Goal: Task Accomplishment & Management: Manage account settings

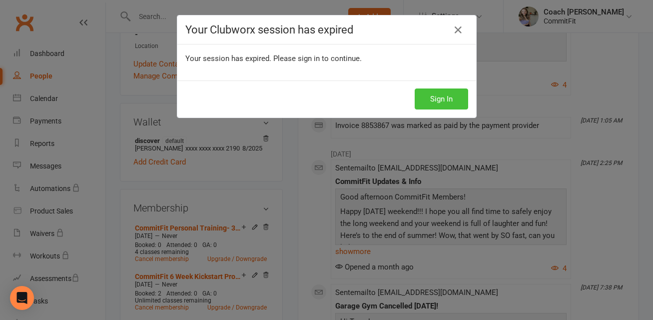
click at [452, 103] on button "Sign In" at bounding box center [441, 98] width 53 height 21
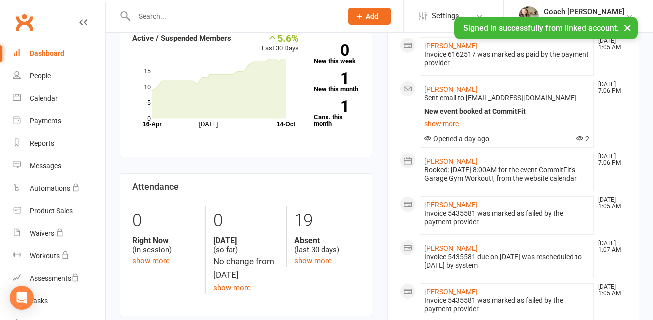
scroll to position [149, 0]
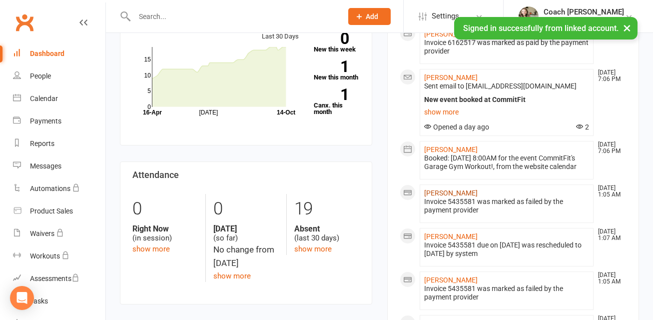
click at [440, 197] on link "[PERSON_NAME]" at bounding box center [450, 193] width 53 height 8
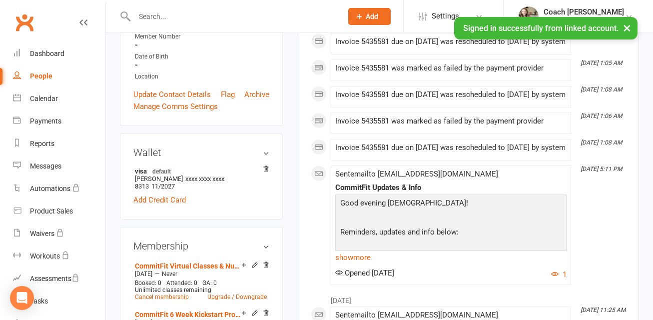
scroll to position [200, 0]
click at [160, 194] on link "Add Credit Card" at bounding box center [159, 200] width 52 height 12
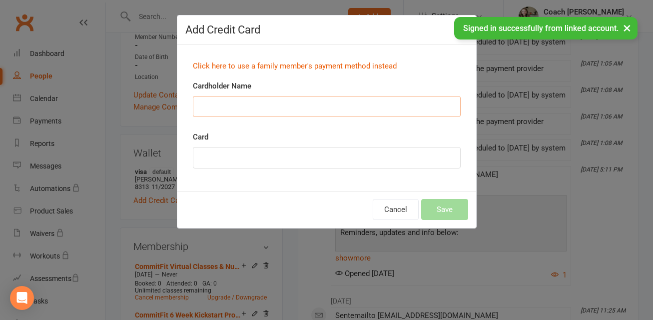
click at [241, 109] on input "Cardholder Name" at bounding box center [327, 106] width 268 height 21
type input "[PERSON_NAME]"
click at [451, 210] on button "Save" at bounding box center [444, 209] width 47 height 21
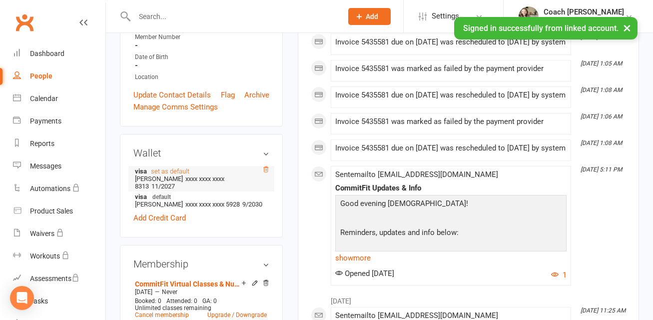
click at [267, 169] on icon at bounding box center [265, 169] width 7 height 7
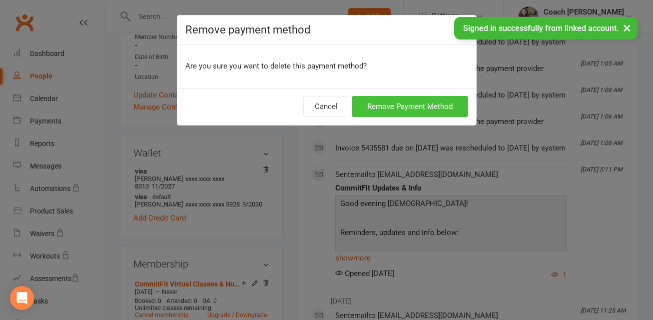
click at [409, 108] on button "Remove Payment Method" at bounding box center [410, 106] width 116 height 21
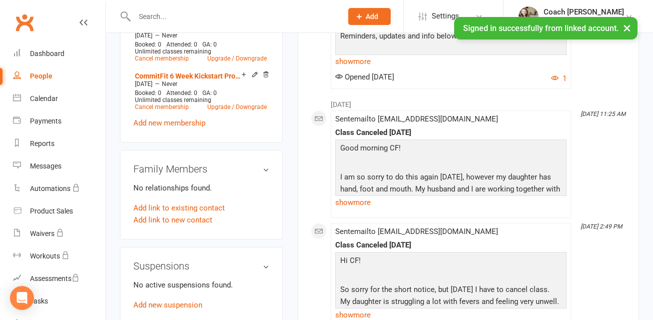
scroll to position [361, 0]
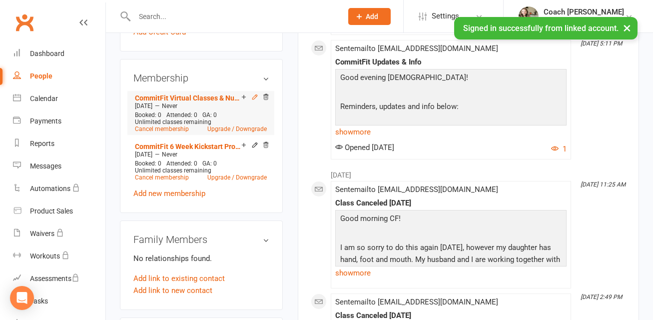
click at [256, 97] on icon at bounding box center [254, 96] width 7 height 7
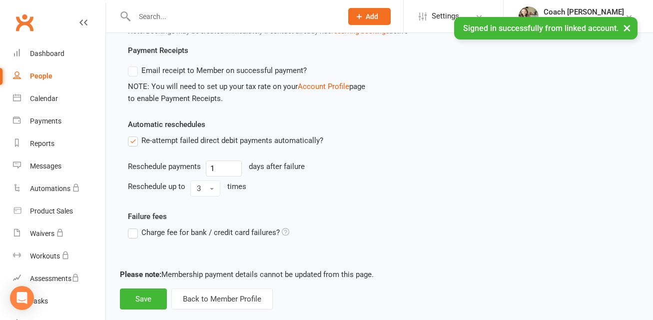
scroll to position [485, 0]
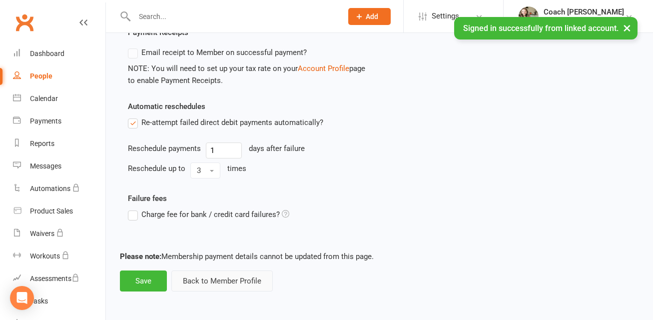
click at [229, 280] on button "Back to Member Profile" at bounding box center [221, 280] width 101 height 21
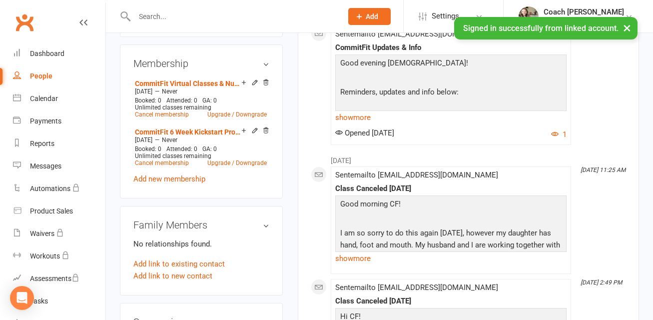
scroll to position [369, 0]
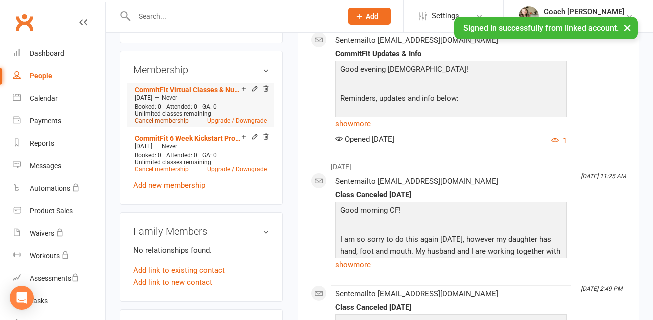
click at [166, 121] on link "Cancel membership" at bounding box center [162, 120] width 54 height 7
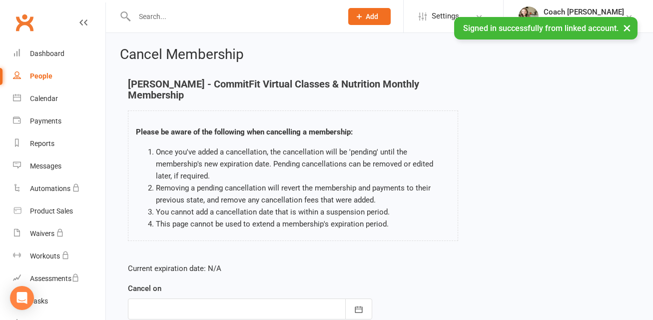
scroll to position [135, 0]
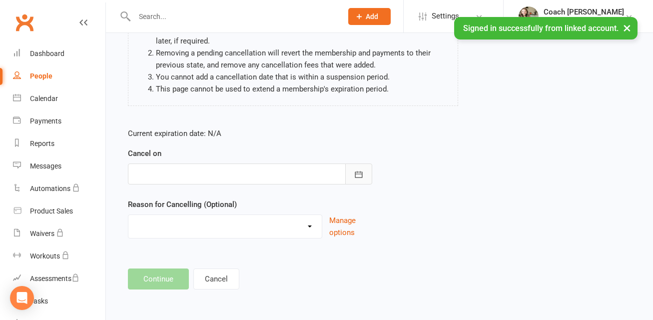
click at [355, 175] on icon "button" at bounding box center [358, 174] width 7 height 6
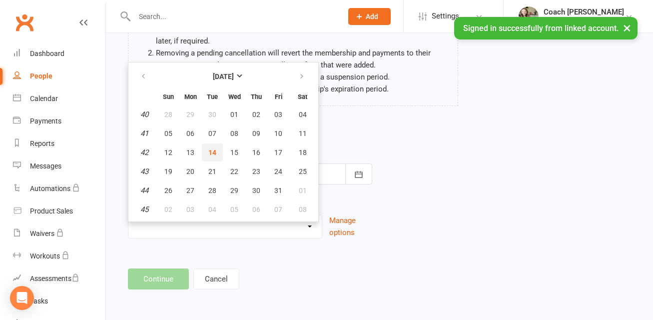
click at [212, 154] on span "14" at bounding box center [212, 152] width 8 height 8
type input "[DATE]"
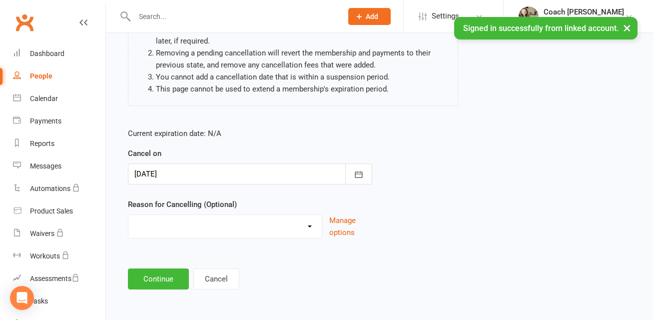
click at [175, 220] on select "Holiday Injury Other reason" at bounding box center [224, 225] width 193 height 20
select select "2"
click at [128, 215] on select "Holiday Injury Other reason" at bounding box center [224, 225] width 193 height 20
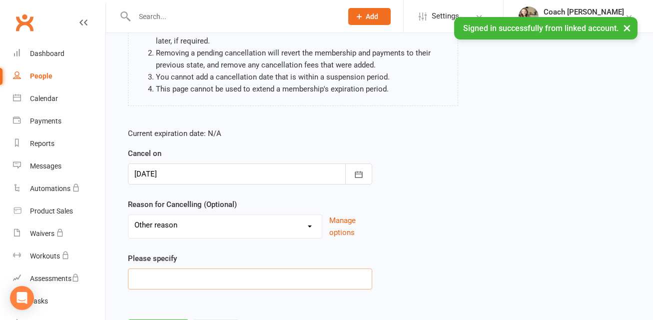
click at [173, 277] on input at bounding box center [250, 278] width 244 height 21
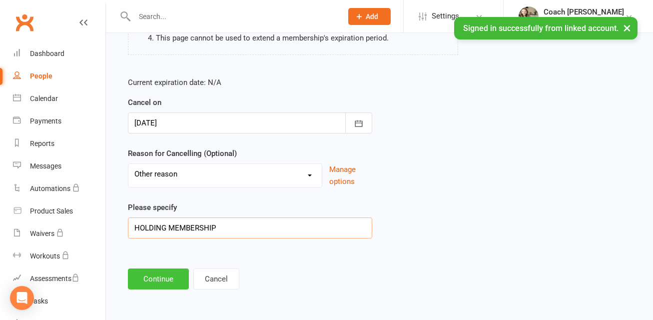
type input "HOLDING MEMBERSHIP"
click at [148, 279] on button "Continue" at bounding box center [158, 278] width 61 height 21
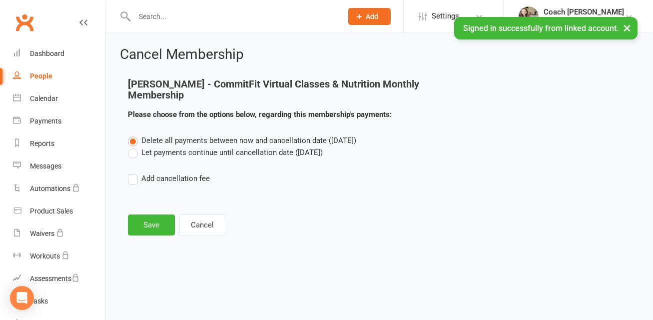
scroll to position [0, 0]
click at [152, 222] on button "Save" at bounding box center [151, 224] width 47 height 21
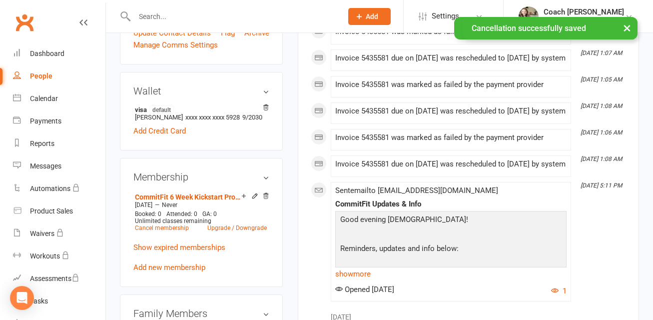
scroll to position [263, 0]
click at [198, 269] on link "Add new membership" at bounding box center [169, 266] width 72 height 9
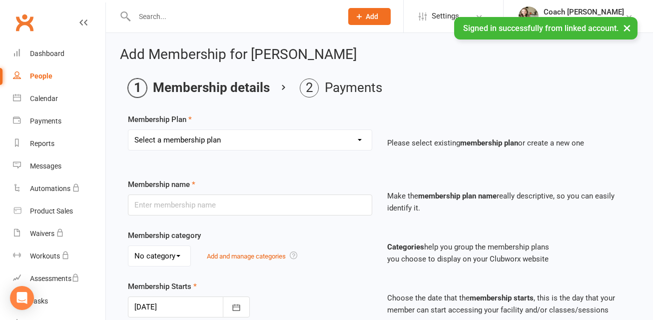
click at [260, 141] on select "Select a membership plan Create new Membership Plan CommitFit 6 Week Kickstart …" at bounding box center [249, 140] width 243 height 20
select select "2"
click at [128, 130] on select "Select a membership plan Create new Membership Plan CommitFit 6 Week Kickstart …" at bounding box center [249, 140] width 243 height 20
type input "CommitFit Virtual Classes & Nutrition Monthly Membership"
select select "0"
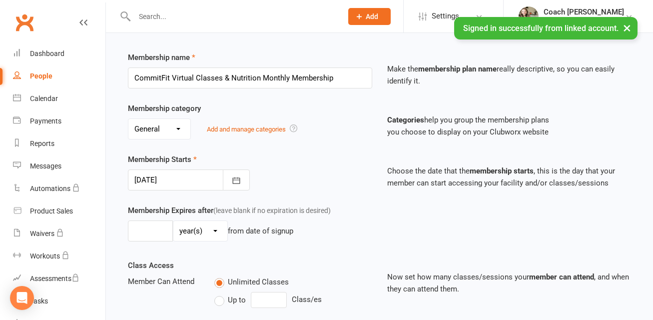
scroll to position [129, 0]
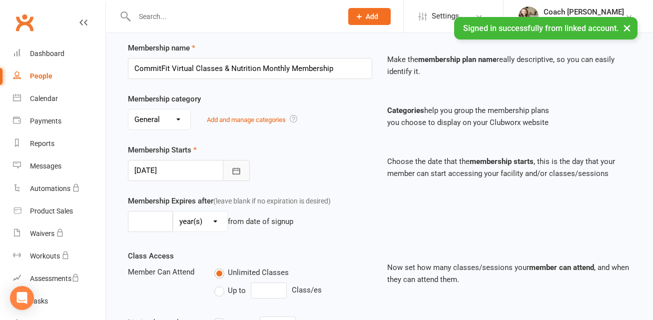
click at [246, 174] on button "button" at bounding box center [236, 170] width 27 height 21
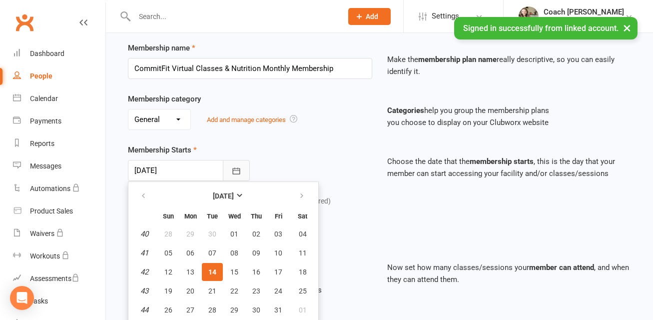
scroll to position [155, 0]
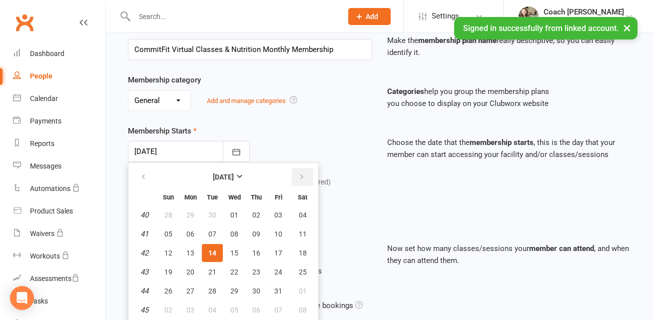
click at [302, 176] on icon "button" at bounding box center [301, 177] width 7 height 8
click at [257, 212] on span "01" at bounding box center [256, 215] width 8 height 8
type input "[DATE]"
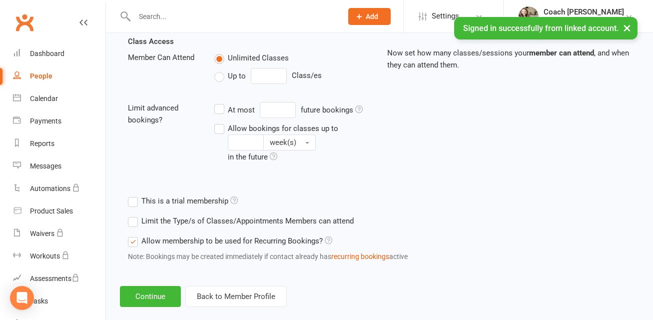
scroll to position [366, 0]
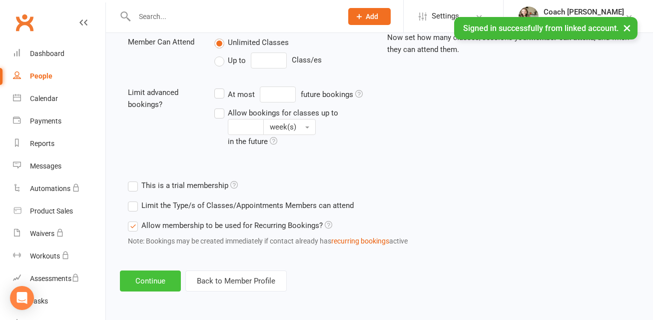
click at [146, 280] on button "Continue" at bounding box center [150, 280] width 61 height 21
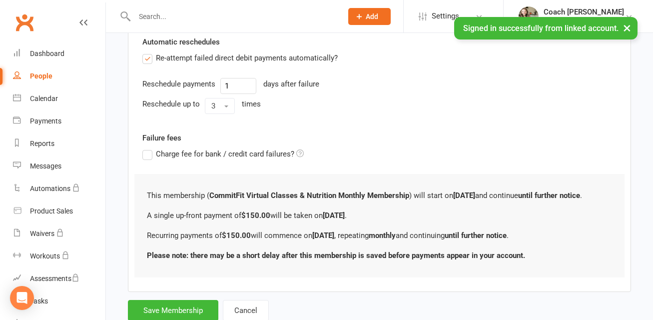
scroll to position [387, 0]
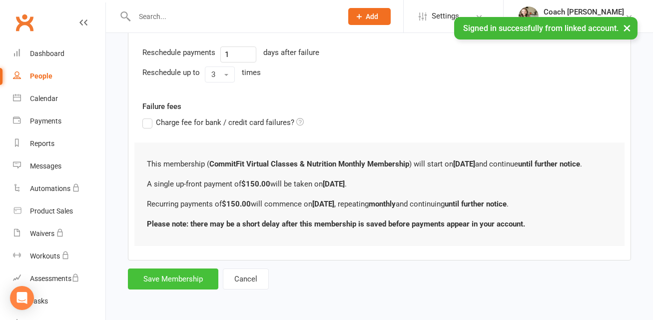
click at [189, 275] on button "Save Membership" at bounding box center [173, 278] width 90 height 21
